Goal: Information Seeking & Learning: Learn about a topic

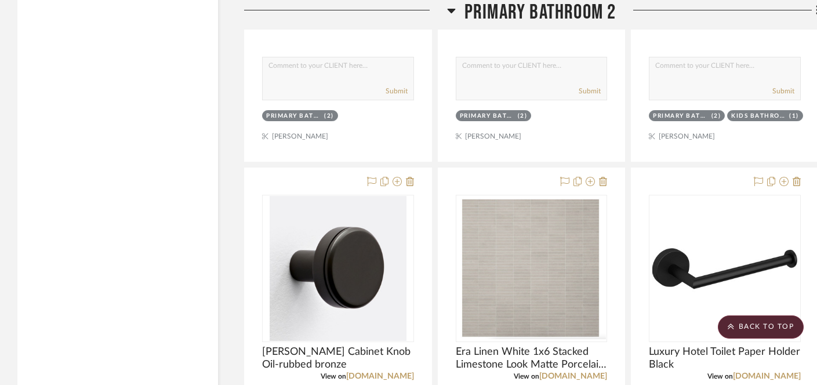
scroll to position [5756, 0]
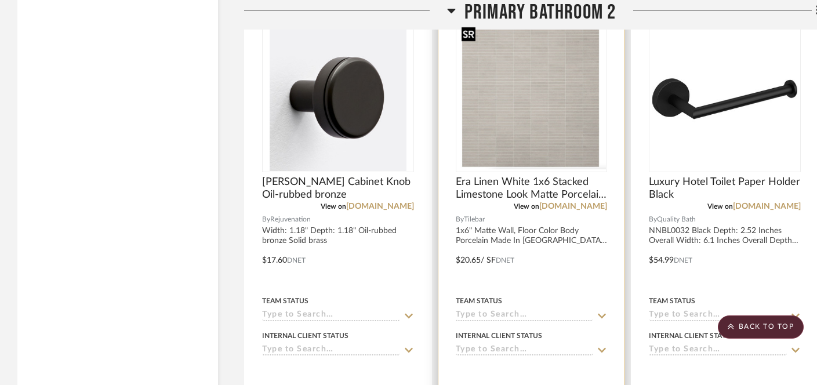
click at [0, 0] on img at bounding box center [0, 0] width 0 height 0
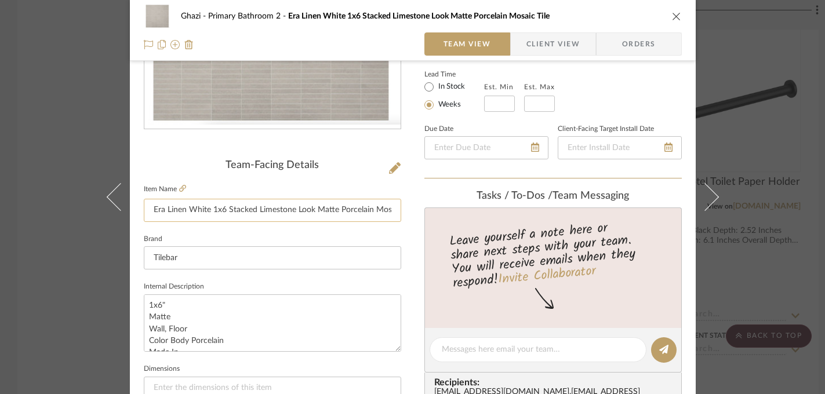
scroll to position [0, 23]
drag, startPoint x: 209, startPoint y: 211, endPoint x: 388, endPoint y: 211, distance: 179.1
click at [388, 211] on input "Era Linen White 1x6 Stacked Limestone Look Matte Porcelain Mosaic Tile" at bounding box center [272, 210] width 257 height 23
click at [82, 296] on div "Ghazi Primary Bathroom 2 Era Linen White 1x6 Stacked Limestone Look Matte Porce…" at bounding box center [412, 197] width 825 height 394
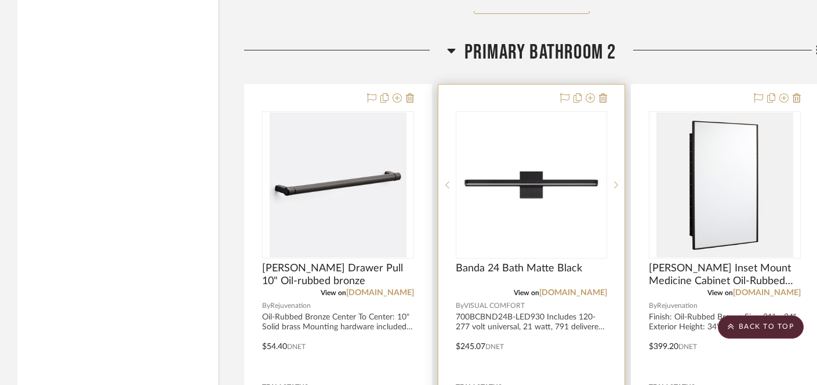
scroll to position [5318, 0]
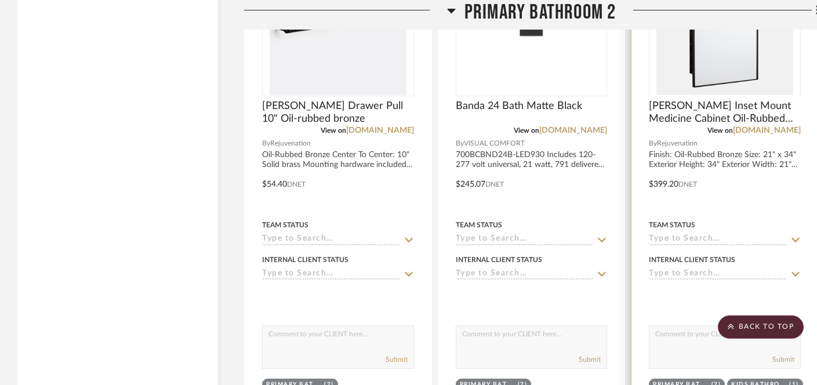
click at [730, 53] on div at bounding box center [724, 95] width 152 height 293
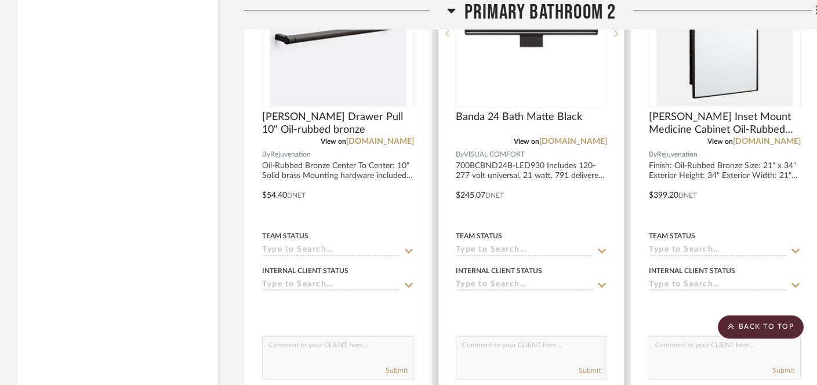
scroll to position [5296, 0]
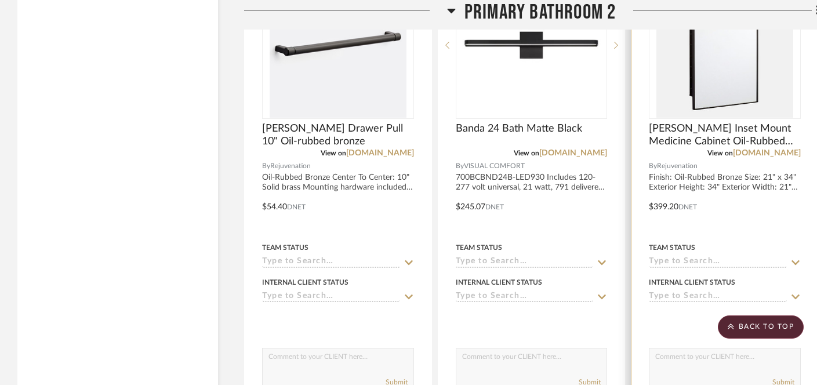
click at [736, 61] on img "0" at bounding box center [724, 45] width 137 height 145
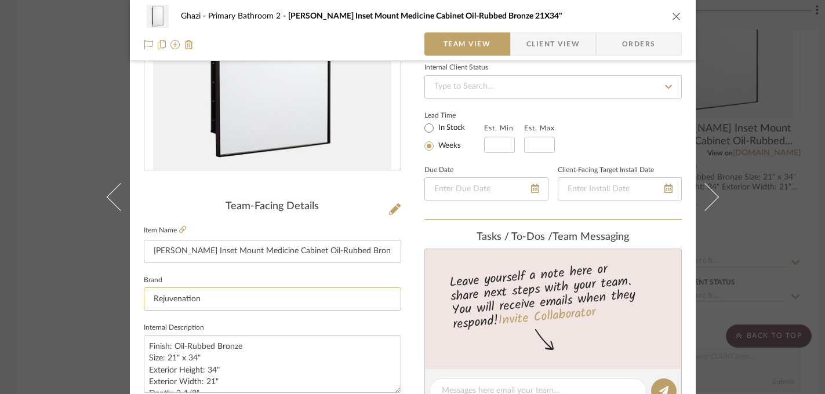
scroll to position [194, 0]
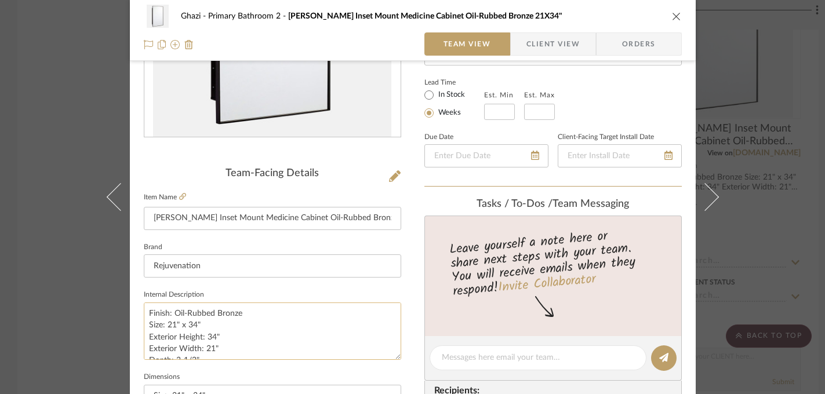
drag, startPoint x: 203, startPoint y: 326, endPoint x: 163, endPoint y: 328, distance: 40.0
click at [163, 328] on textarea "Finish: Oil-Rubbed Bronze Size: 21" x 34" Exterior Height: 34" Exterior Width: …" at bounding box center [272, 331] width 257 height 57
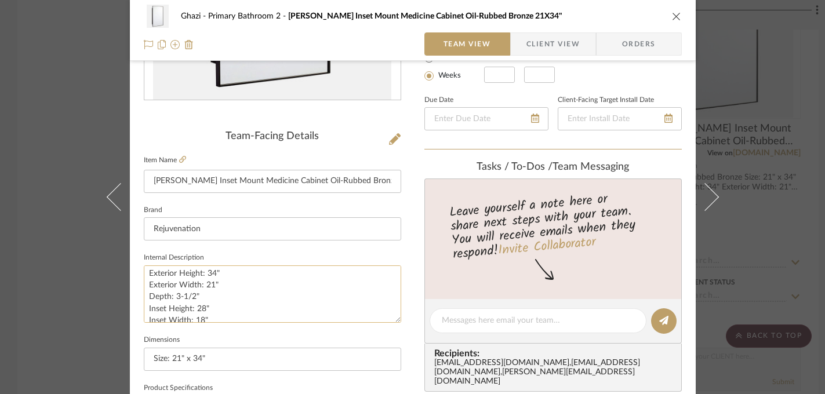
scroll to position [0, 0]
drag, startPoint x: 239, startPoint y: 277, endPoint x: 171, endPoint y: 278, distance: 67.8
click at [171, 278] on textarea "Finish: Oil-Rubbed Bronze Size: 21" x 34" Exterior Height: 34" Exterior Width: …" at bounding box center [272, 293] width 257 height 57
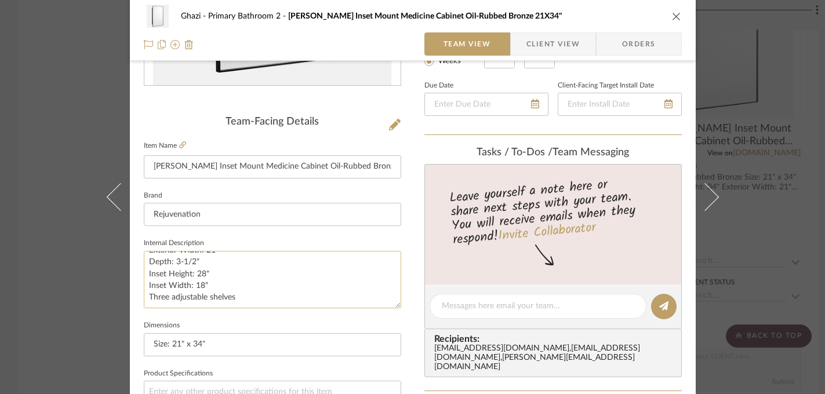
scroll to position [246, 0]
click at [210, 304] on textarea "Finish: Oil-Rubbed Bronze Size: 21" x 34" Exterior Height: 34" Exterior Width: …" at bounding box center [272, 278] width 257 height 57
click at [210, 300] on textarea "Finish: Oil-Rubbed Bronze Size: 21" x 34" Exterior Height: 34" Exterior Width: …" at bounding box center [272, 278] width 257 height 57
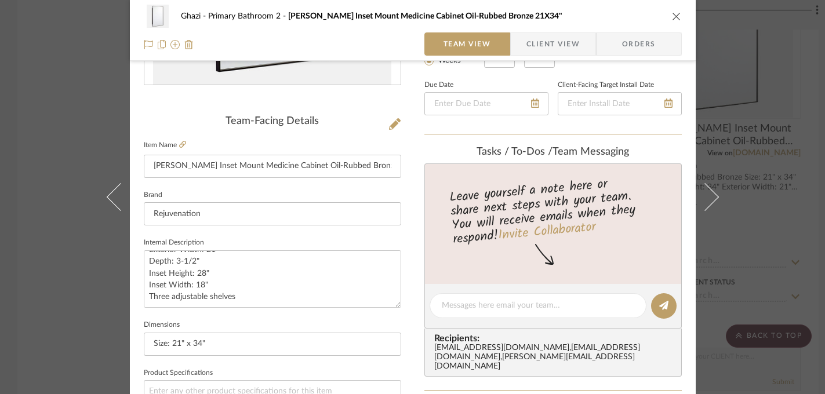
click at [46, 312] on div "Ghazi Primary Bathroom 2 [PERSON_NAME] Inset Mount Medicine Cabinet Oil-Rubbed …" at bounding box center [412, 197] width 825 height 394
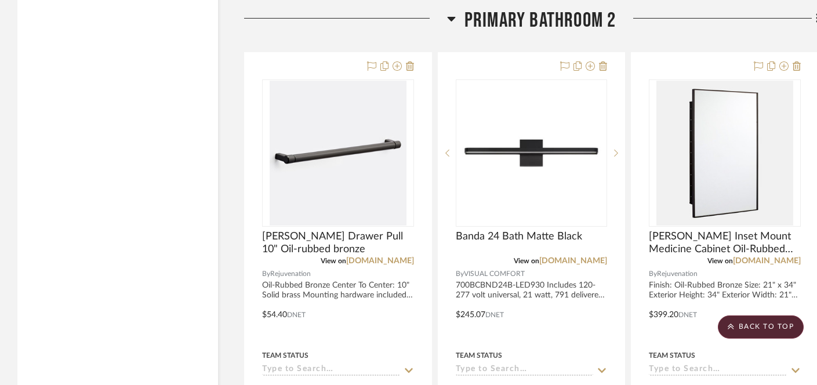
scroll to position [5179, 0]
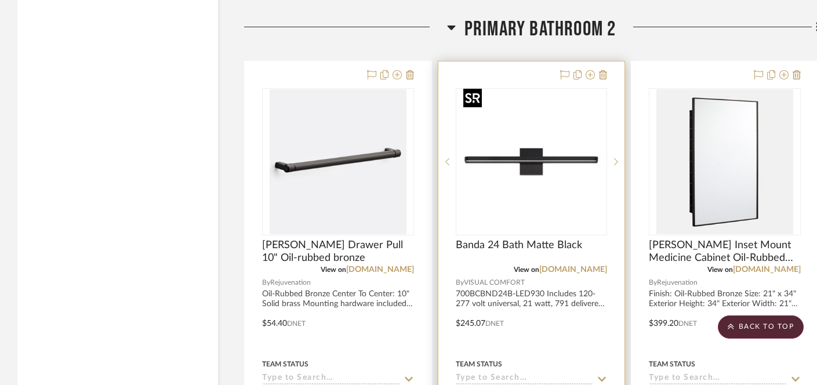
click at [540, 173] on img "0" at bounding box center [530, 161] width 145 height 145
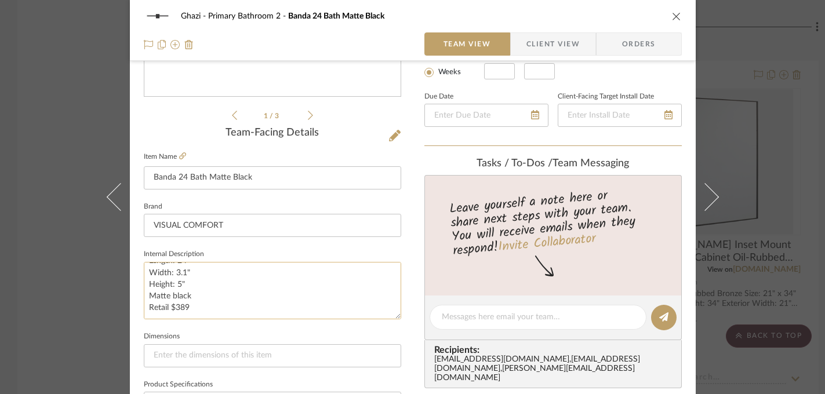
scroll to position [55, 0]
drag, startPoint x: 182, startPoint y: 300, endPoint x: 143, endPoint y: 278, distance: 45.1
click at [144, 278] on textarea "700BCBND24B-LED930 Includes 120-277 volt universal, 21 watt, 791 delivered lume…" at bounding box center [272, 290] width 257 height 57
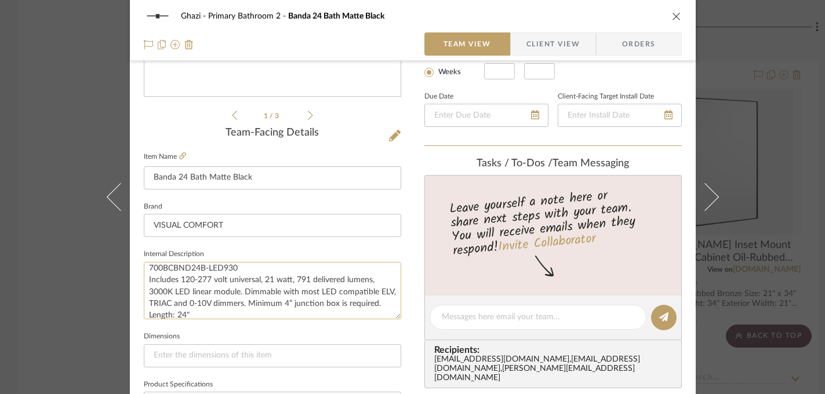
scroll to position [8, 0]
drag, startPoint x: 186, startPoint y: 289, endPoint x: 147, endPoint y: 289, distance: 39.4
click at [147, 289] on textarea "700BCBND24B-LED930 Includes 120-277 volt universal, 21 watt, 791 delivered lume…" at bounding box center [272, 290] width 257 height 57
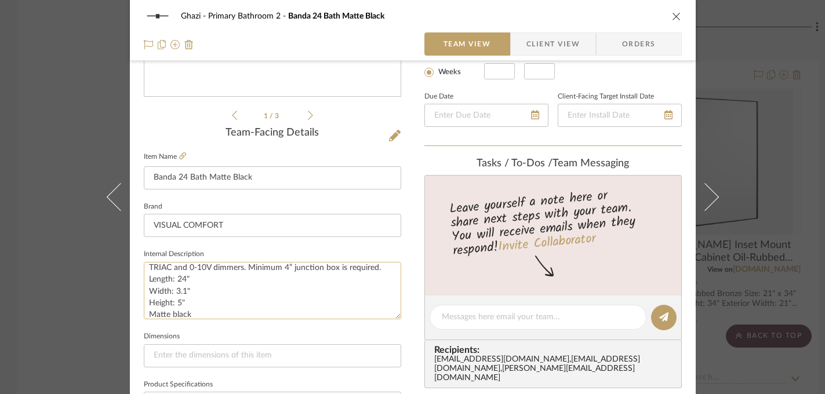
scroll to position [39, 0]
drag, startPoint x: 262, startPoint y: 266, endPoint x: 172, endPoint y: 280, distance: 91.0
click at [172, 280] on textarea "700BCBND24B-LED930 Includes 120-277 volt universal, 21 watt, 791 delivered lume…" at bounding box center [272, 290] width 257 height 57
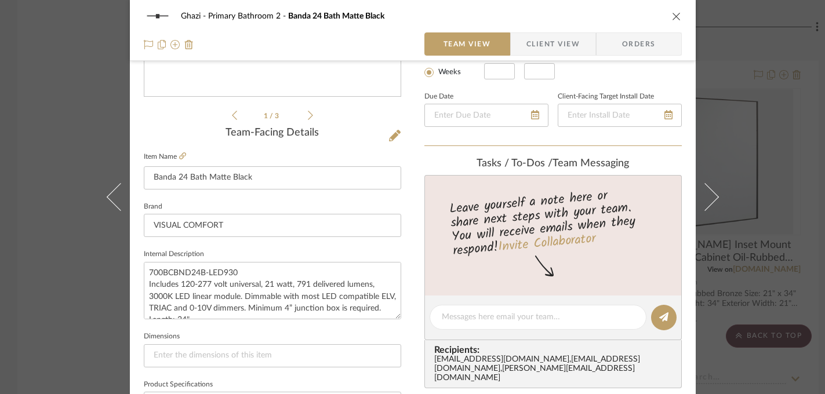
click at [53, 305] on div "Ghazi Primary Bathroom 2 Banda 24 Bath Matte Black Team View Client View Orders…" at bounding box center [412, 197] width 825 height 394
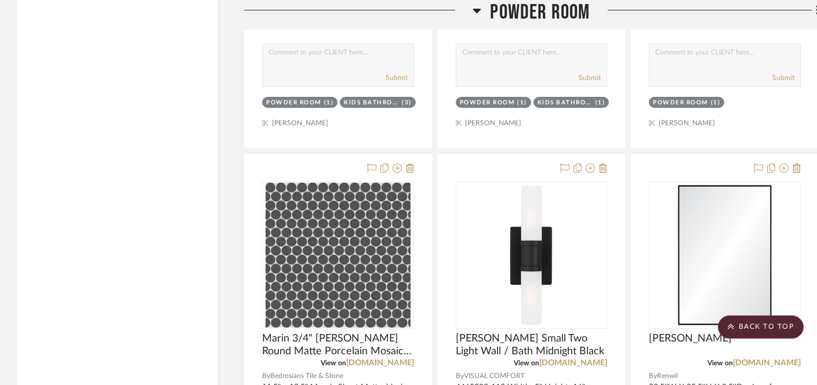
scroll to position [7282, 0]
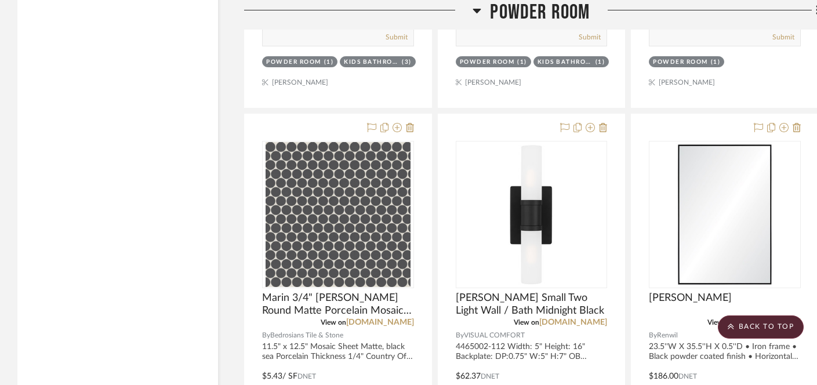
click at [338, 229] on img "0" at bounding box center [337, 214] width 145 height 145
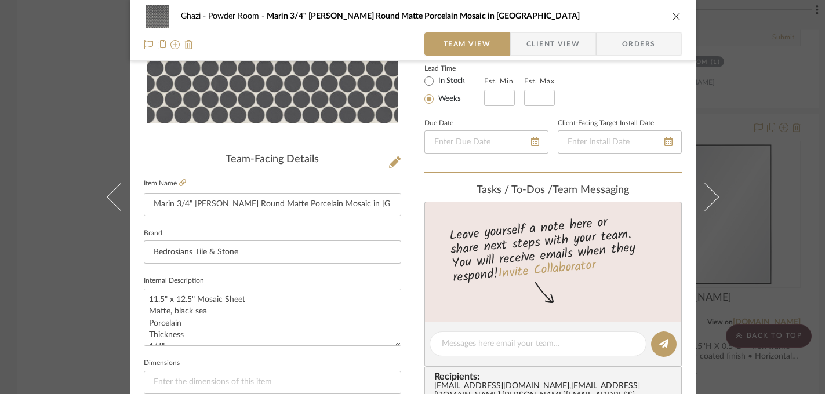
scroll to position [212, 0]
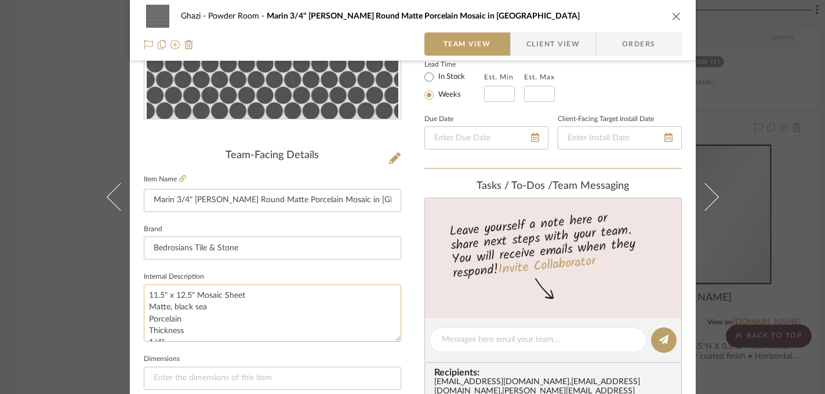
drag, startPoint x: 247, startPoint y: 297, endPoint x: 142, endPoint y: 297, distance: 105.5
click at [144, 297] on textarea "11.5" x 12.5" Mosaic Sheet Matte, black sea Porcelain Thickness 1/4" Country Of…" at bounding box center [272, 313] width 257 height 57
click at [282, 202] on input "Marin 3/4" [PERSON_NAME] Round Matte Porcelain Mosaic in [GEOGRAPHIC_DATA]" at bounding box center [272, 200] width 257 height 23
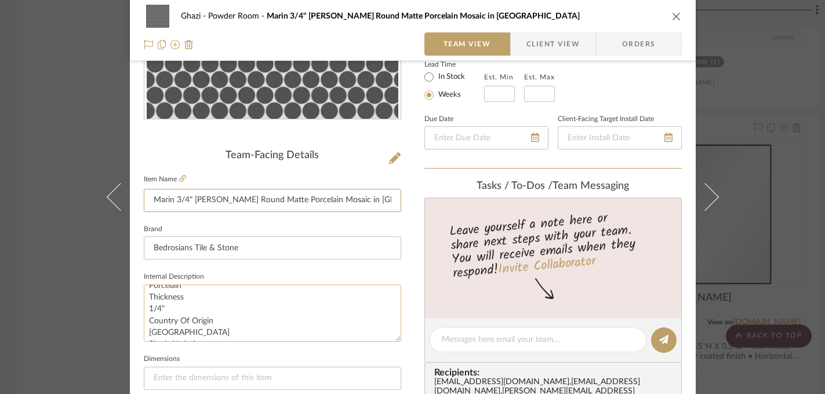
scroll to position [59, 0]
click at [53, 325] on div "Ghazi Powder Room Marin 3/4" [PERSON_NAME] Round Matte Porcelain Mosaic in Blac…" at bounding box center [412, 197] width 825 height 394
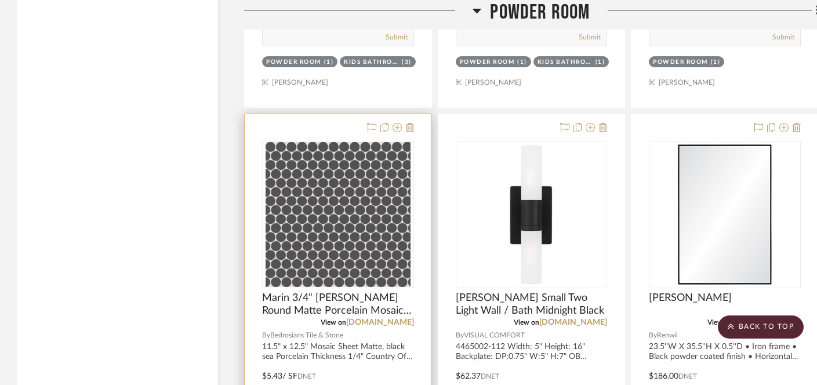
scroll to position [6888, 0]
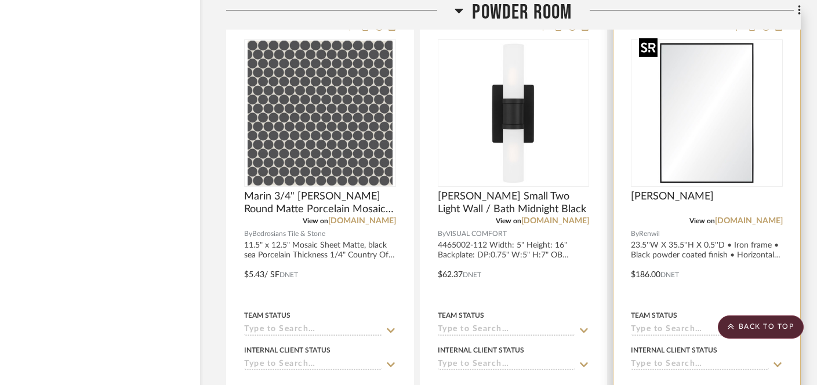
click at [0, 0] on img at bounding box center [0, 0] width 0 height 0
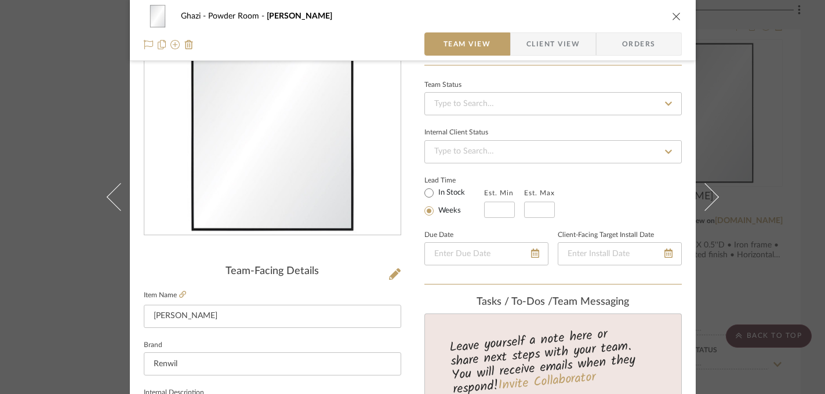
scroll to position [161, 0]
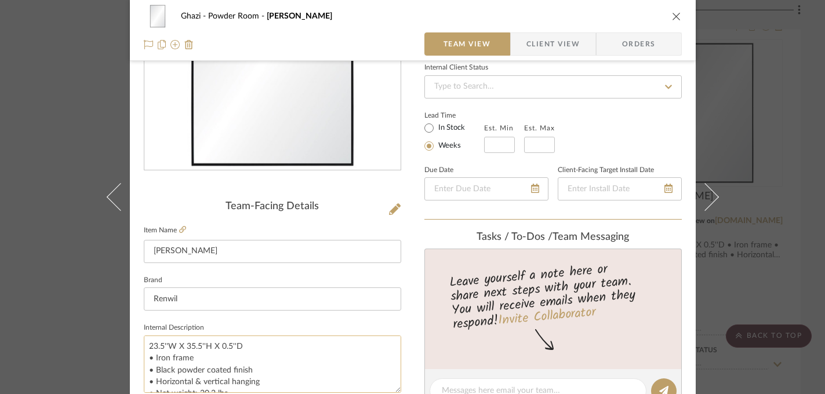
click at [210, 344] on textarea "23.5''W X 35.5''H X 0.5''D • Iron frame • Black powder coated finish • Horizont…" at bounding box center [272, 364] width 257 height 57
click at [785, 190] on div "Ghazi Powder Room [PERSON_NAME] Team View Client View Orders Team-Facing Detail…" at bounding box center [412, 197] width 825 height 394
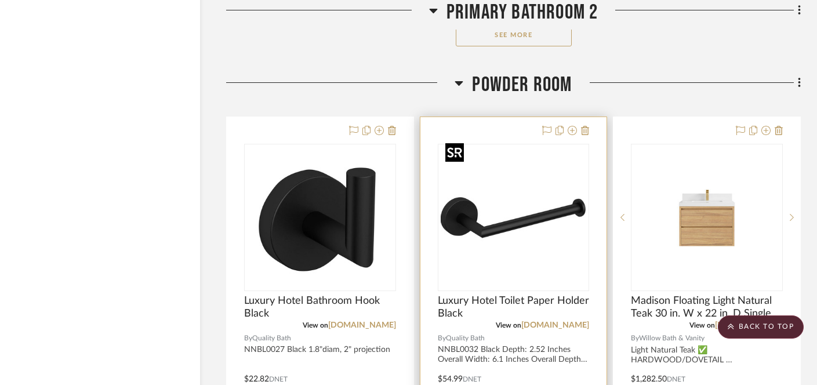
click at [0, 0] on img at bounding box center [0, 0] width 0 height 0
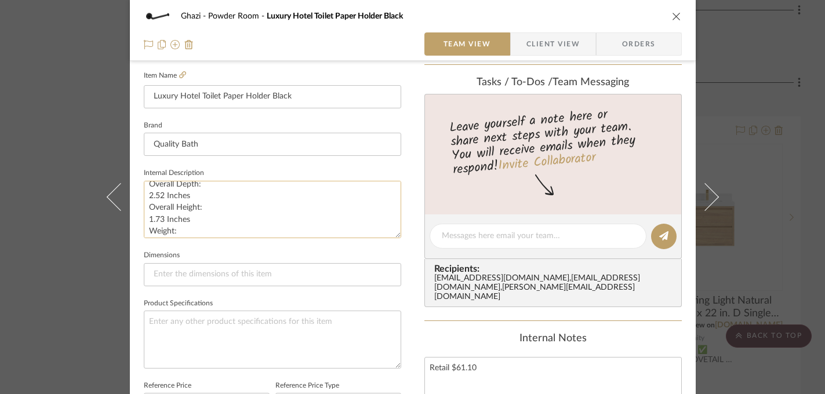
scroll to position [83, 0]
drag, startPoint x: 145, startPoint y: 190, endPoint x: 203, endPoint y: 209, distance: 61.0
click at [203, 209] on textarea "NNBL0032 Black Depth: 2.52 Inches Overall Width: 6.1 Inches Overall Depth: 2.52…" at bounding box center [272, 209] width 257 height 57
click at [71, 270] on div "Ghazi Powder Room Luxury Hotel Toilet Paper Holder Black Team View Client View …" at bounding box center [412, 197] width 825 height 394
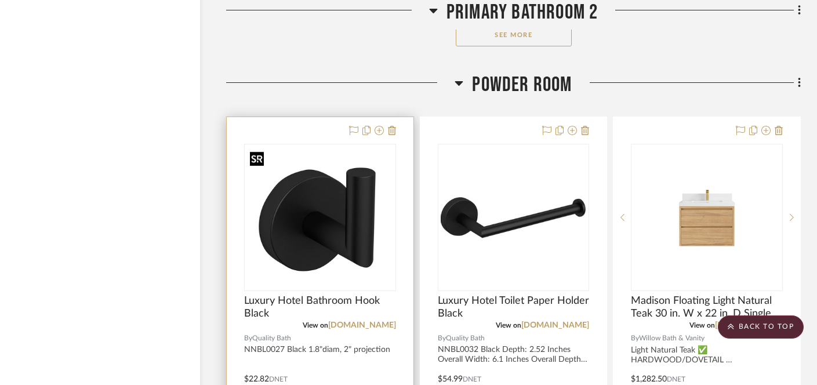
click at [354, 228] on img "0" at bounding box center [320, 218] width 150 height 128
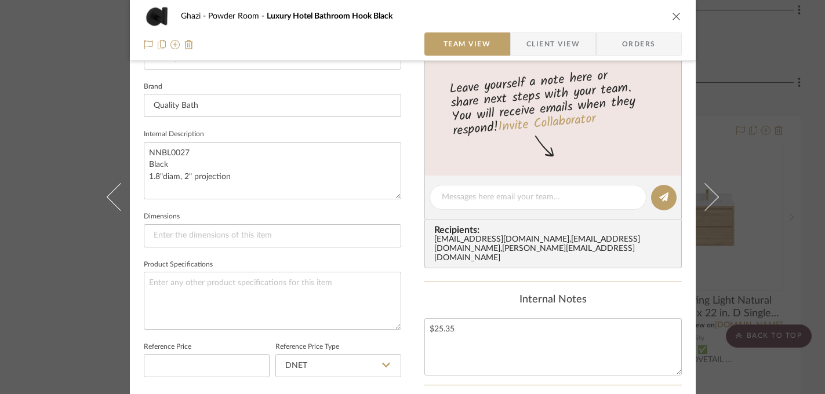
scroll to position [306, 0]
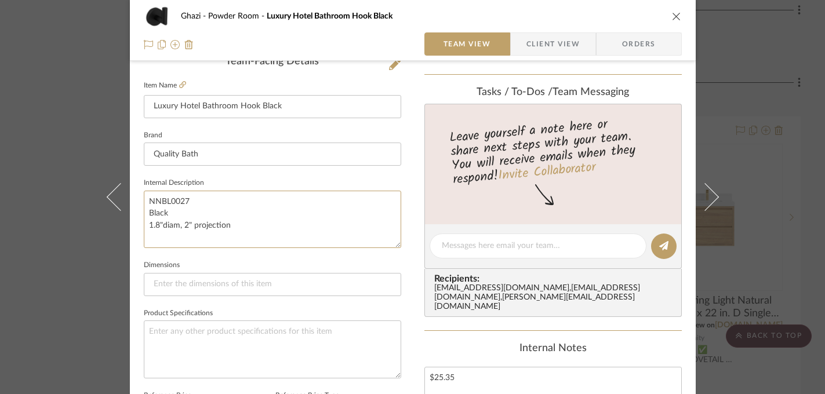
drag, startPoint x: 228, startPoint y: 224, endPoint x: 129, endPoint y: 224, distance: 99.7
click at [130, 224] on div "Ghazi Powder Room Luxury Hotel Bathroom Hook Black Team View Client View Orders…" at bounding box center [413, 238] width 566 height 1070
click at [63, 298] on div "Ghazi Powder Room Luxury Hotel Bathroom Hook Black Team View Client View Orders…" at bounding box center [412, 197] width 825 height 394
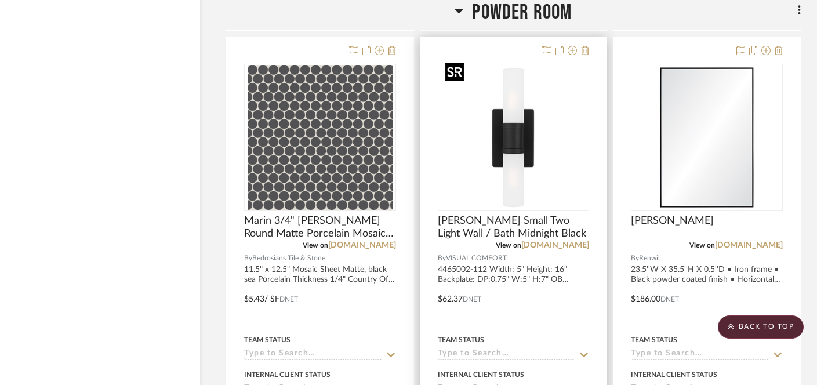
click at [516, 141] on img "0" at bounding box center [512, 137] width 145 height 145
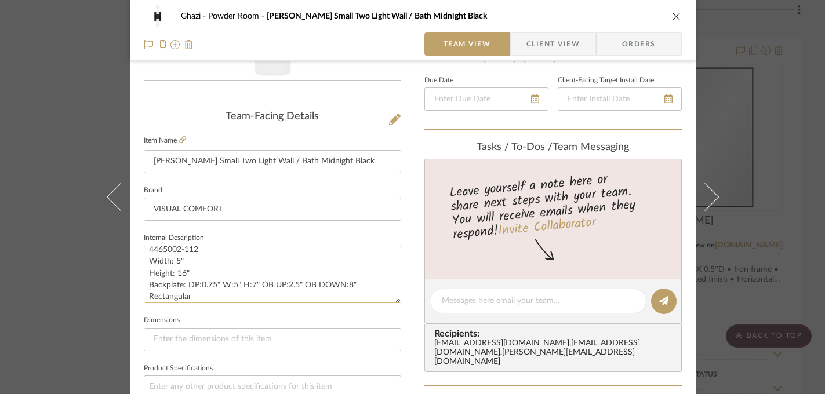
scroll to position [9, 0]
drag, startPoint x: 193, startPoint y: 272, endPoint x: 141, endPoint y: 260, distance: 53.0
click at [144, 260] on textarea "4465002-112 Width: 5" Height: 16" Backplate: DP:0.75" W:5" H:7" OB UP:2.5" OB D…" at bounding box center [272, 274] width 257 height 57
click at [180, 141] on icon at bounding box center [182, 139] width 7 height 7
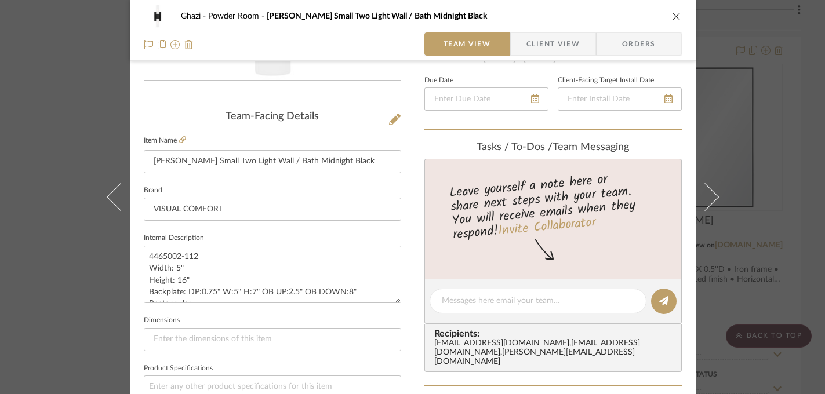
click at [777, 146] on div "Ghazi Powder Room [PERSON_NAME] Small Two Light Wall / Bath Midnight Black Team…" at bounding box center [412, 197] width 825 height 394
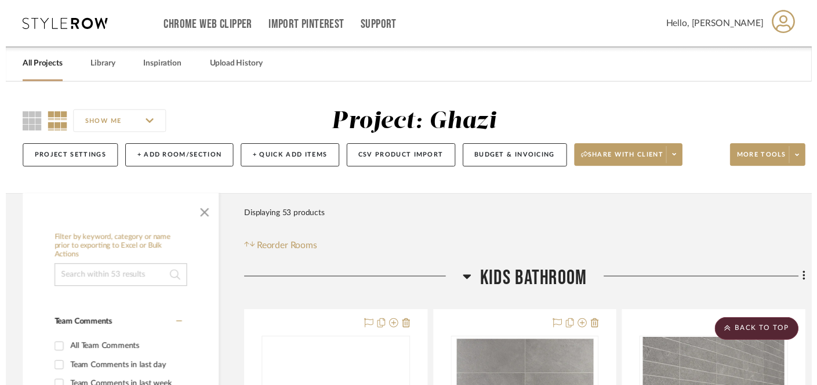
scroll to position [7359, 18]
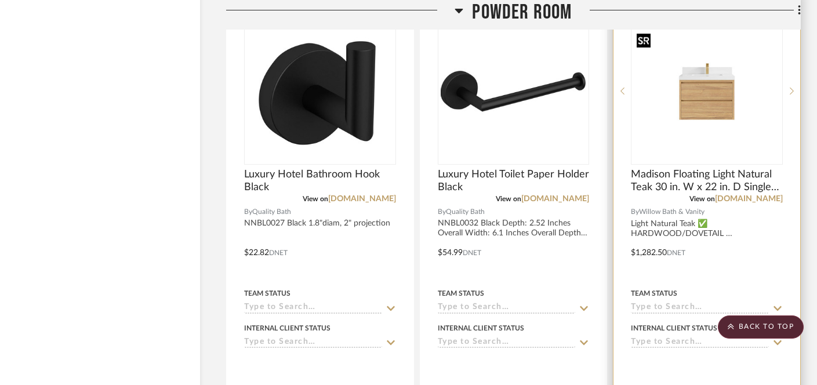
click at [693, 91] on img "0" at bounding box center [707, 91] width 150 height 112
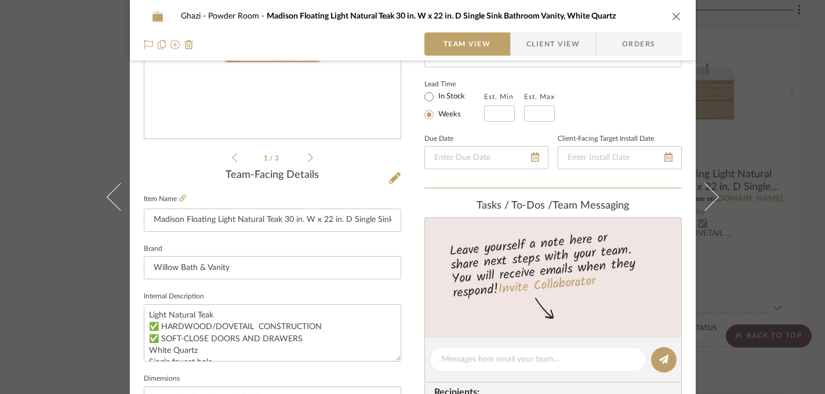
scroll to position [194, 0]
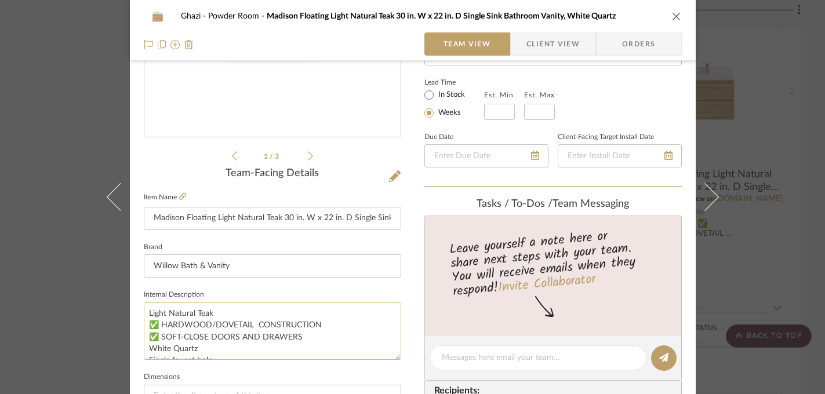
click at [195, 312] on textarea "Light Natural Teak ✅ HARDWOOD/DOVETAIL CONSTRUCTION ✅ SOFT-CLOSE DOORS AND DRAW…" at bounding box center [272, 331] width 257 height 57
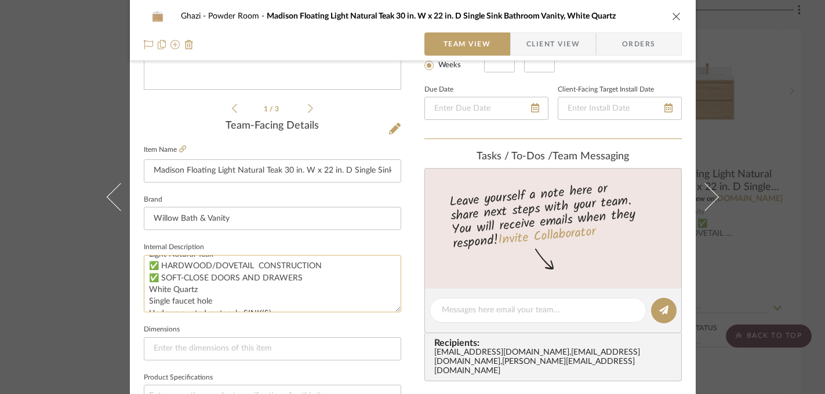
scroll to position [16, 0]
drag, startPoint x: 197, startPoint y: 285, endPoint x: 130, endPoint y: 285, distance: 66.6
click at [130, 285] on div "Ghazi Powder Room Madison Floating Light Natural Teak 30 in. W x 22 in. D Singl…" at bounding box center [413, 302] width 566 height 1070
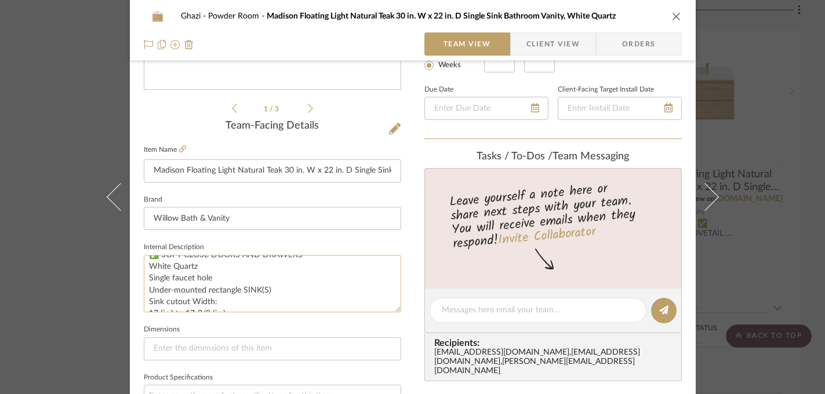
click at [208, 281] on textarea "Light Natural Teak ✅ HARDWOOD/DOVETAIL CONSTRUCTION ✅ SOFT-CLOSE DOORS AND DRAW…" at bounding box center [272, 283] width 257 height 57
drag, startPoint x: 225, startPoint y: 283, endPoint x: 143, endPoint y: 283, distance: 81.7
click at [144, 283] on textarea "Light Natural Teak ✅ HARDWOOD/DOVETAIL CONSTRUCTION ✅ SOFT-CLOSE DOORS AND DRAW…" at bounding box center [272, 283] width 257 height 57
click at [194, 281] on textarea "Light Natural Teak ✅ HARDWOOD/DOVETAIL CONSTRUCTION ✅ SOFT-CLOSE DOORS AND DRAW…" at bounding box center [272, 283] width 257 height 57
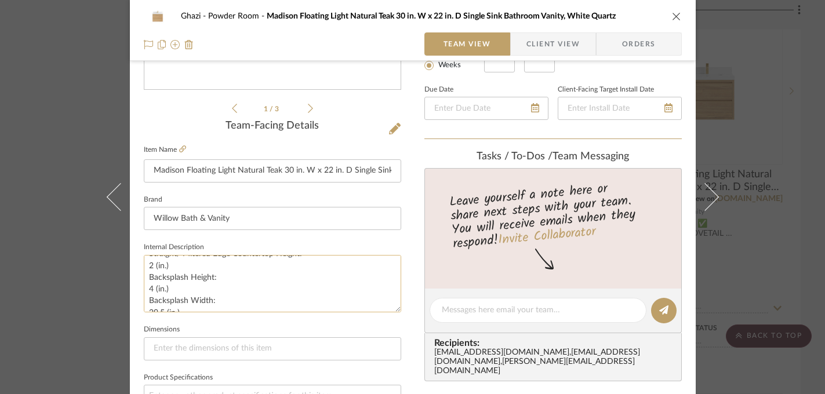
scroll to position [188, 0]
drag, startPoint x: 346, startPoint y: 171, endPoint x: 280, endPoint y: 172, distance: 65.5
click at [280, 172] on input "Madison Floating Light Natural Teak 30 in. W x 22 in. D Single Sink Bathroom Va…" at bounding box center [272, 170] width 257 height 23
click at [179, 150] on icon at bounding box center [182, 148] width 7 height 7
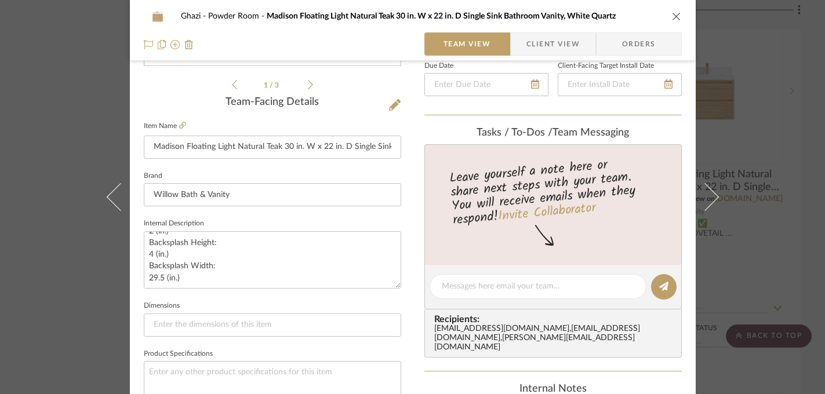
click at [75, 290] on div "Ghazi Powder Room Madison Floating Light Natural Teak 30 in. W x 22 in. D Singl…" at bounding box center [412, 197] width 825 height 394
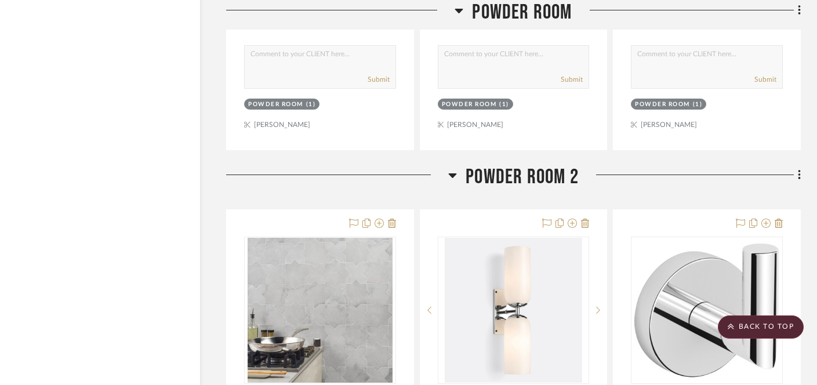
scroll to position [7834, 18]
